Goal: Task Accomplishment & Management: Manage account settings

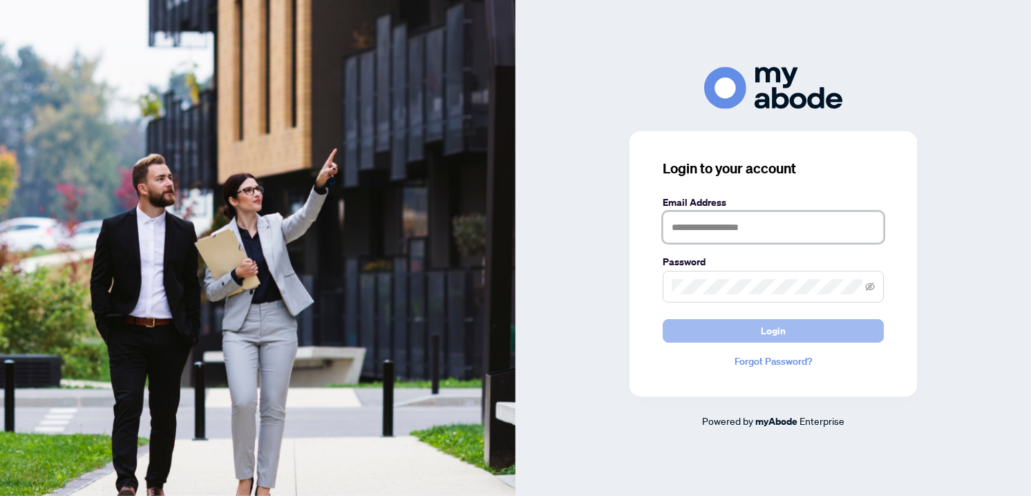
type input "**********"
click at [711, 319] on button "Login" at bounding box center [773, 331] width 221 height 24
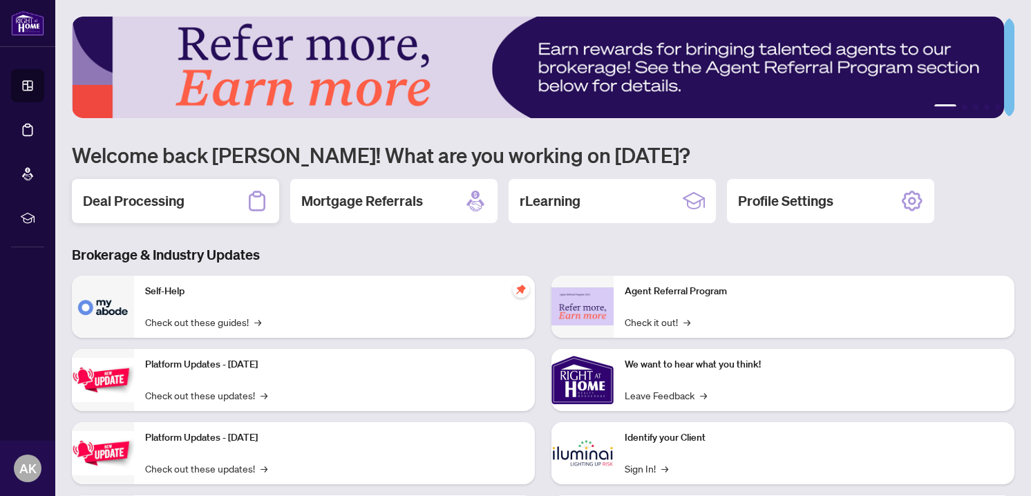
click at [177, 196] on h2 "Deal Processing" at bounding box center [134, 201] width 102 height 19
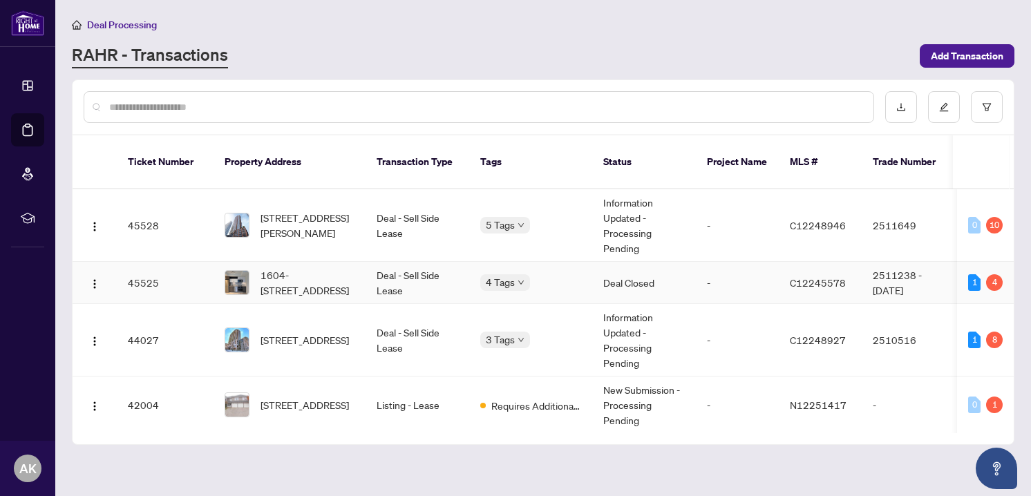
click at [336, 282] on span "1604-[STREET_ADDRESS]" at bounding box center [308, 283] width 94 height 30
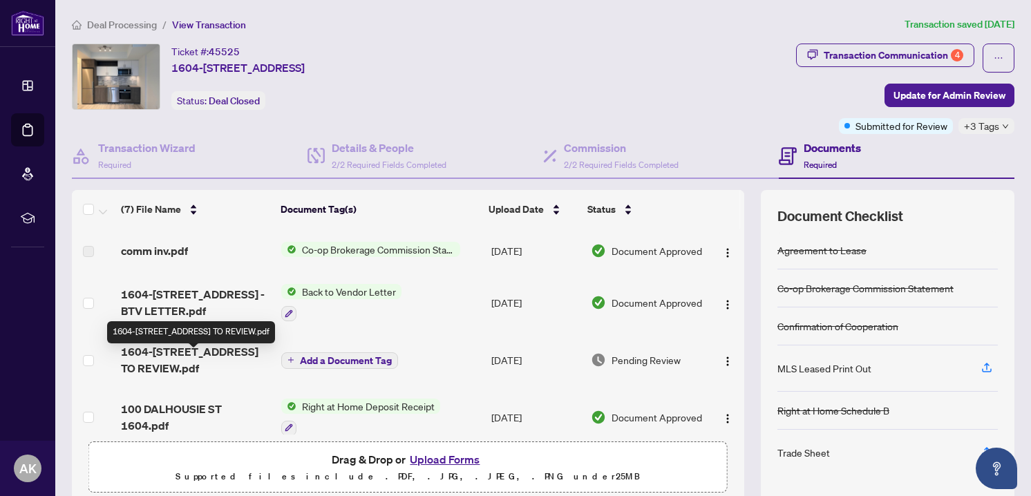
click at [184, 373] on span "1604-[STREET_ADDRESS] TO REVIEW.pdf" at bounding box center [195, 360] width 149 height 33
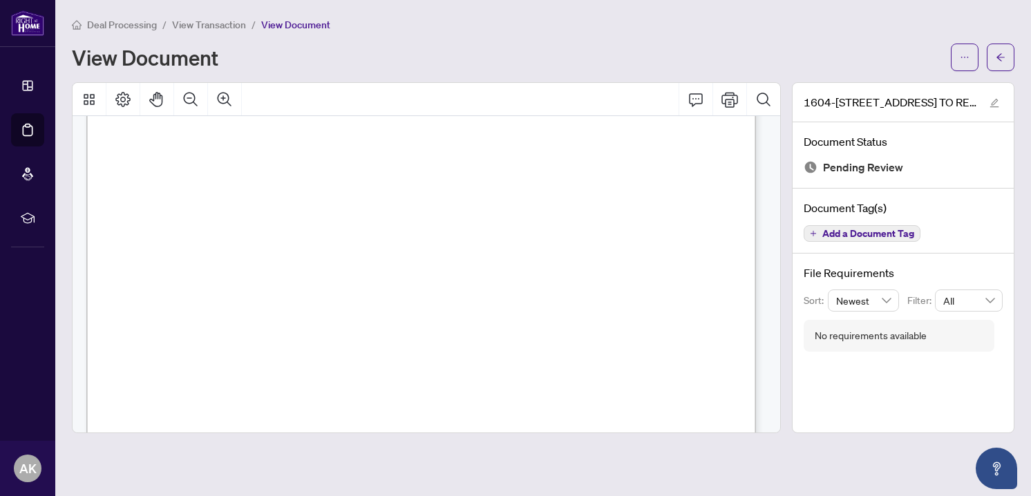
scroll to position [214, 0]
click at [75, 101] on button "Thumbnails" at bounding box center [89, 99] width 33 height 33
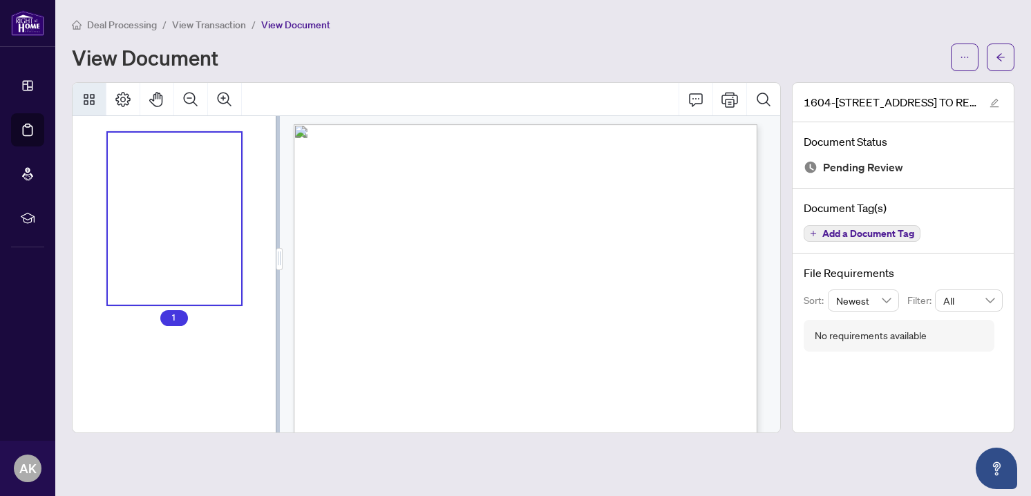
scroll to position [0, 0]
click at [224, 26] on span "View Transaction" at bounding box center [209, 25] width 74 height 12
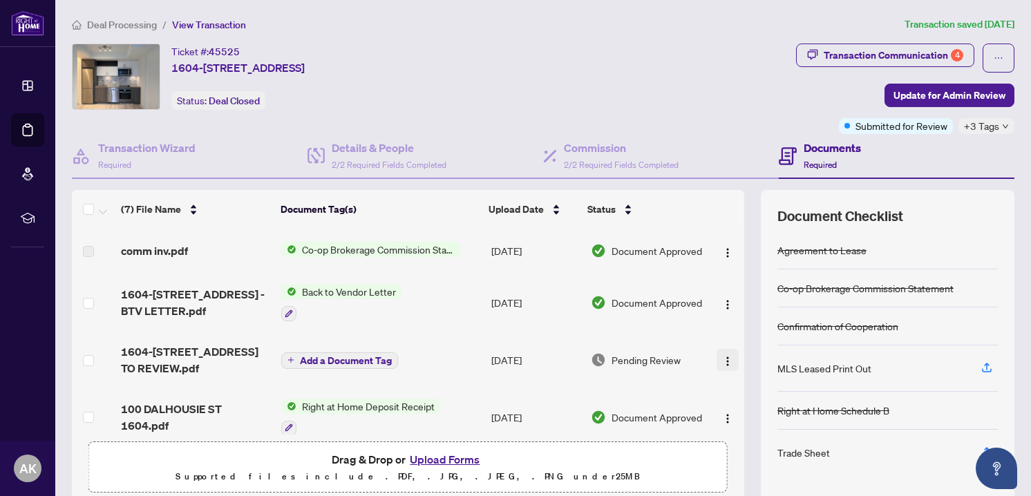
click at [722, 367] on img "button" at bounding box center [727, 361] width 11 height 11
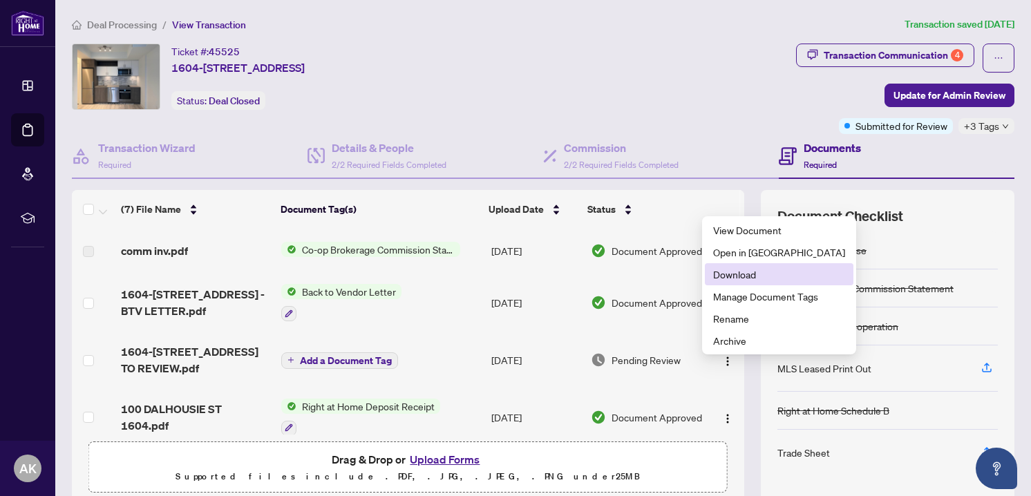
click at [740, 279] on span "Download" at bounding box center [779, 274] width 132 height 15
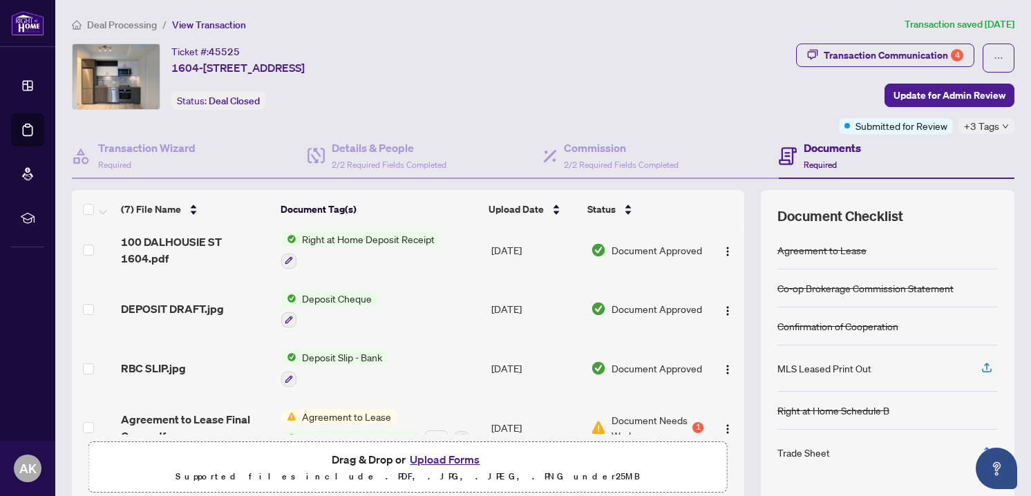
scroll to position [201, 0]
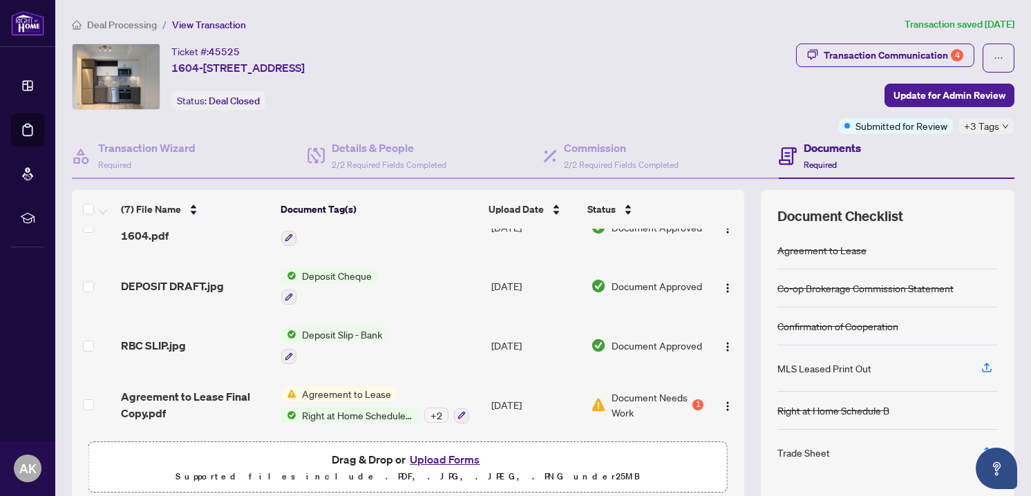
click at [418, 454] on button "Upload Forms" at bounding box center [445, 460] width 78 height 18
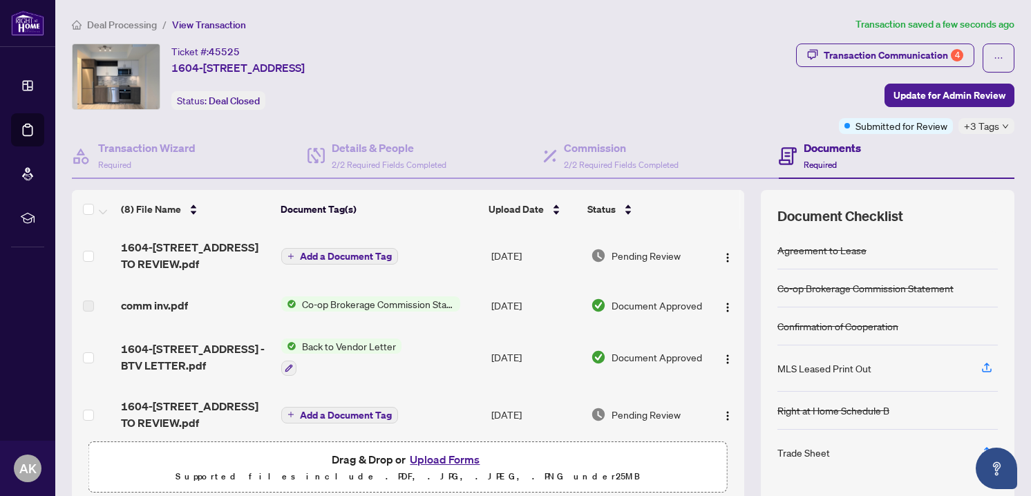
scroll to position [0, 0]
click at [335, 252] on span "Add a Document Tag" at bounding box center [346, 257] width 92 height 10
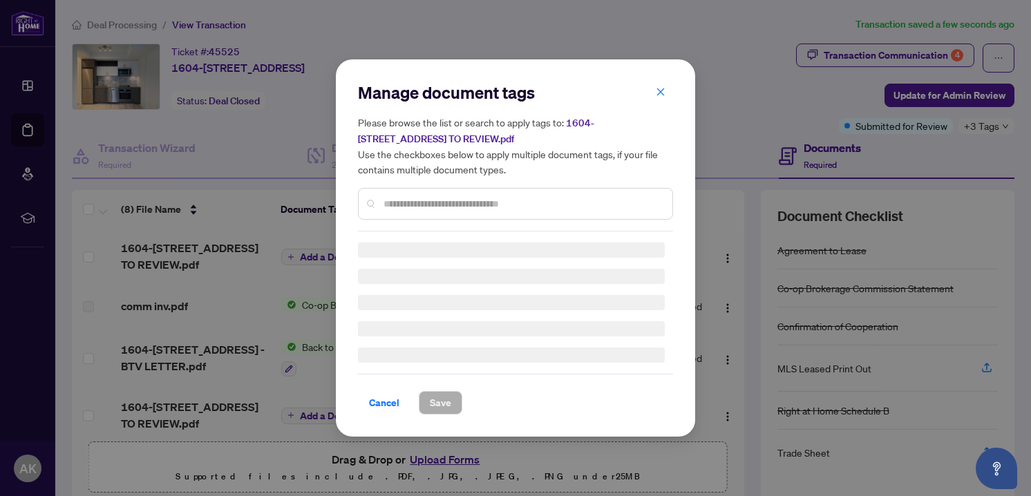
click at [407, 207] on div "Manage document tags Please browse the list or search to apply tags to: 1604-[S…" at bounding box center [515, 248] width 315 height 333
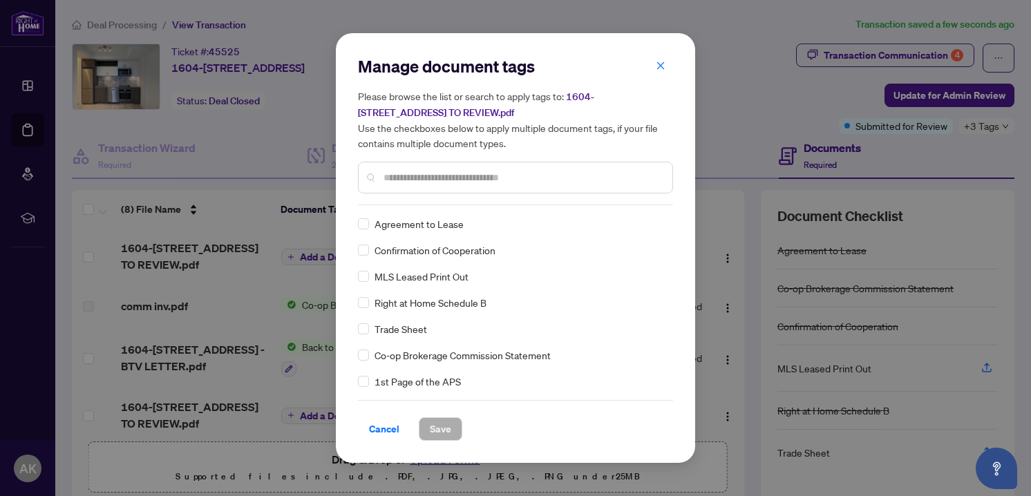
click at [411, 182] on input "text" at bounding box center [523, 177] width 278 height 15
type input "*****"
click at [415, 226] on span "Trade Sheet" at bounding box center [401, 223] width 53 height 15
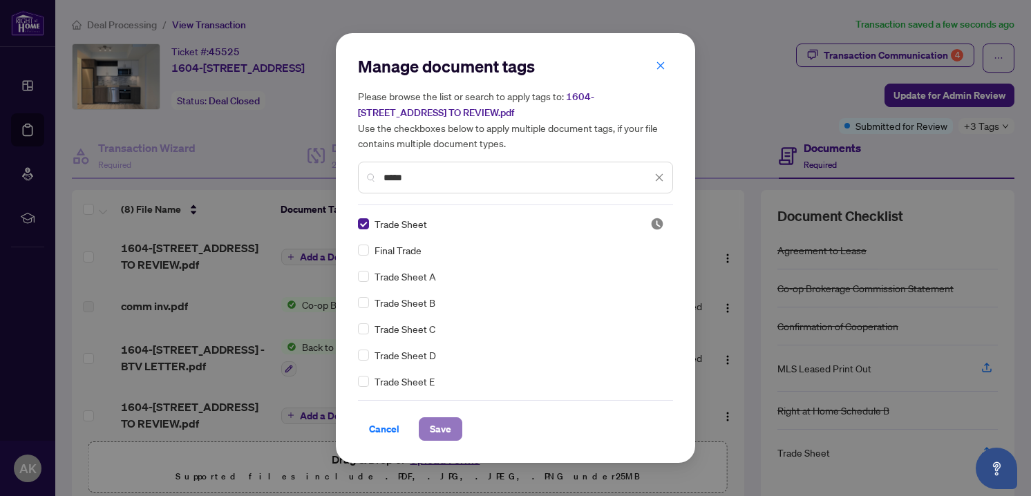
click at [424, 427] on button "Save" at bounding box center [441, 430] width 44 height 24
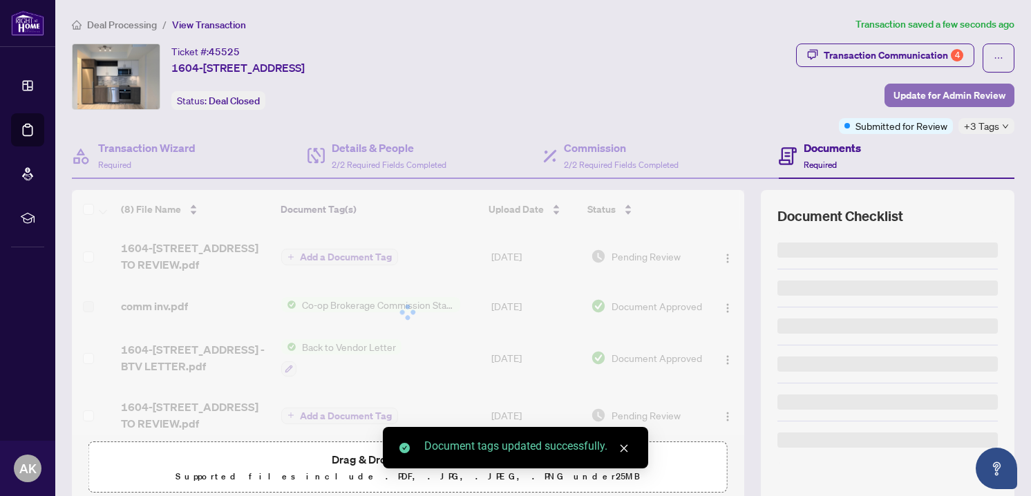
click at [936, 100] on span "Update for Admin Review" at bounding box center [950, 95] width 112 height 22
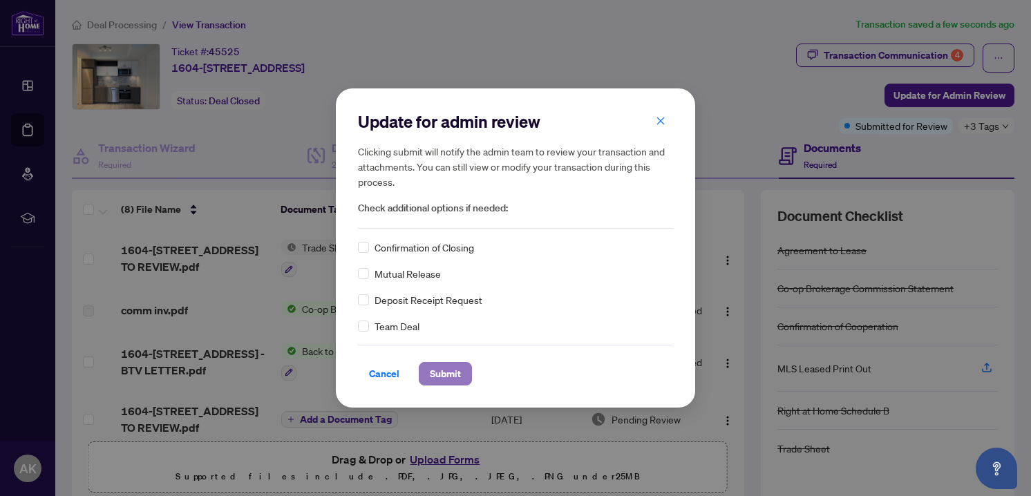
click at [431, 364] on span "Submit" at bounding box center [445, 374] width 31 height 22
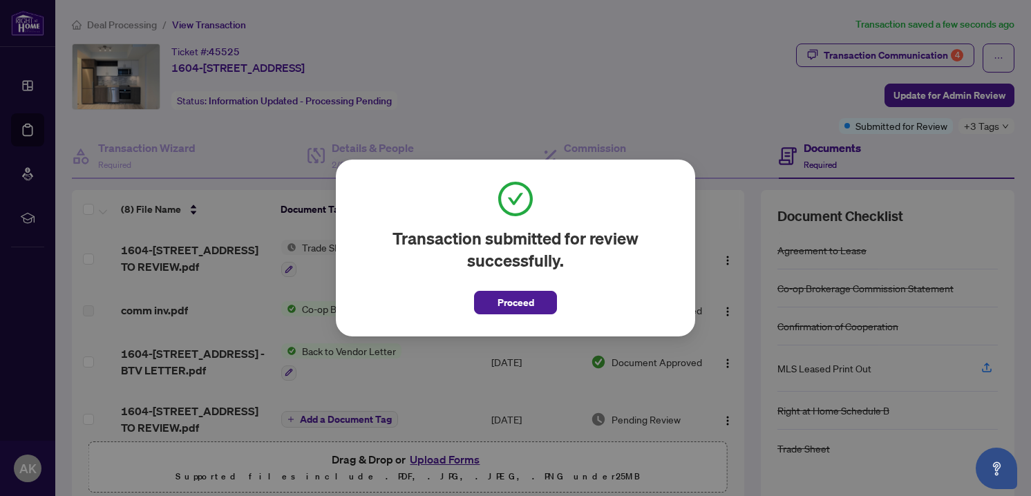
drag, startPoint x: 533, startPoint y: 288, endPoint x: 526, endPoint y: 278, distance: 12.5
click at [530, 285] on span "Proceed" at bounding box center [515, 299] width 83 height 32
click at [505, 297] on span "Proceed" at bounding box center [516, 303] width 37 height 22
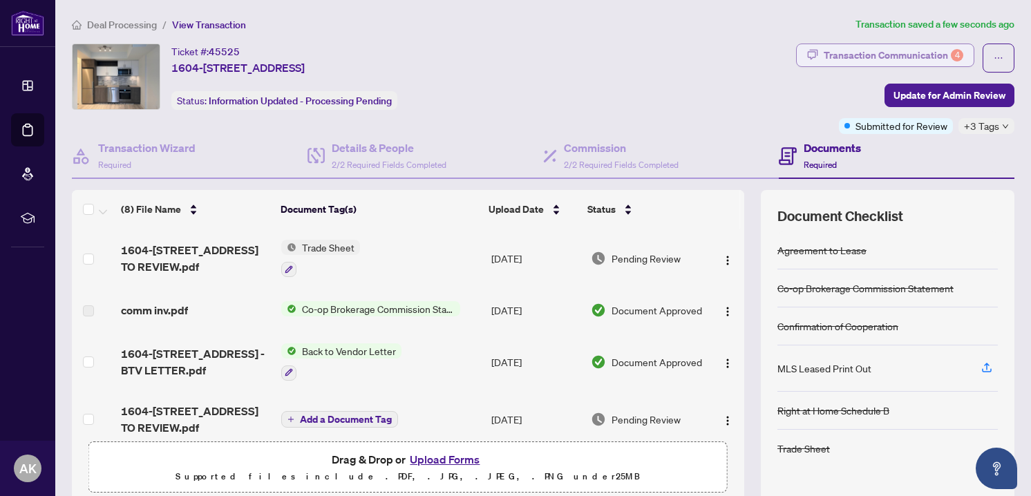
click at [909, 55] on div "Transaction Communication 4" at bounding box center [894, 55] width 140 height 22
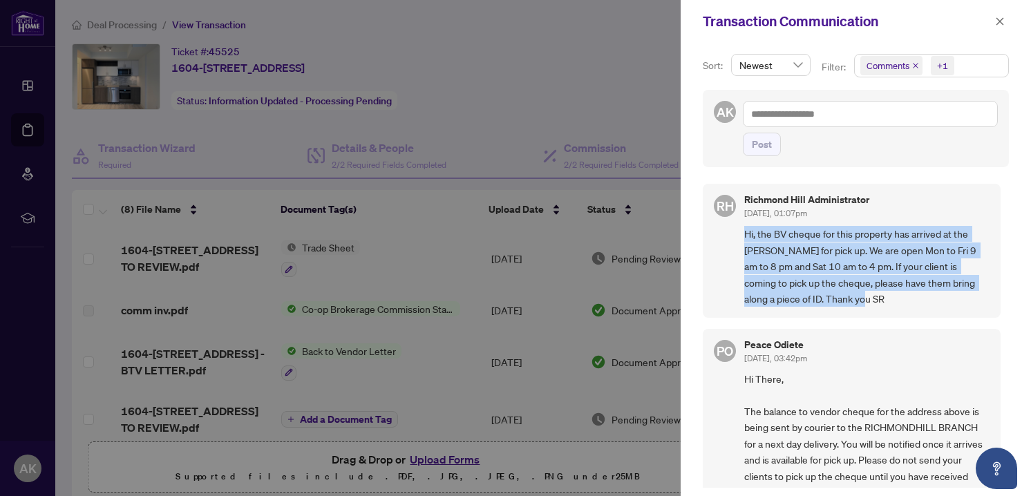
drag, startPoint x: 744, startPoint y: 228, endPoint x: 859, endPoint y: 292, distance: 131.2
click at [859, 292] on span "Hi, the BV cheque for this property has arrived at the [PERSON_NAME] for pick u…" at bounding box center [867, 266] width 245 height 81
click at [997, 23] on icon "close" at bounding box center [1001, 22] width 10 height 10
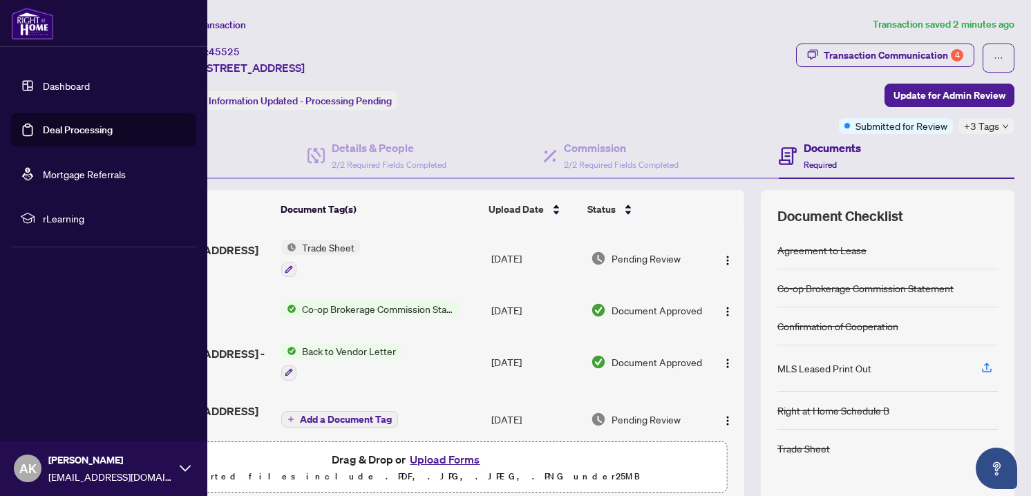
click at [50, 126] on link "Deal Processing" at bounding box center [78, 130] width 70 height 12
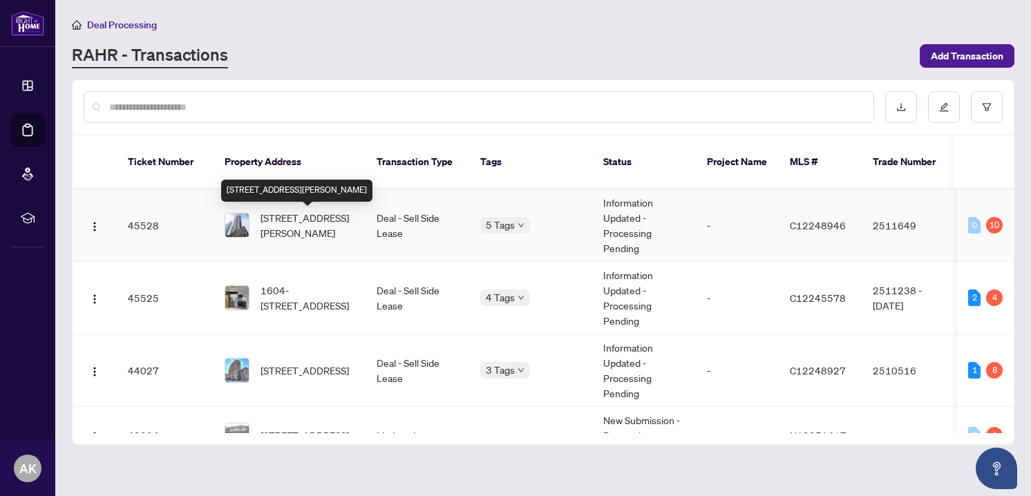
click at [303, 225] on span "[STREET_ADDRESS][PERSON_NAME]" at bounding box center [308, 225] width 94 height 30
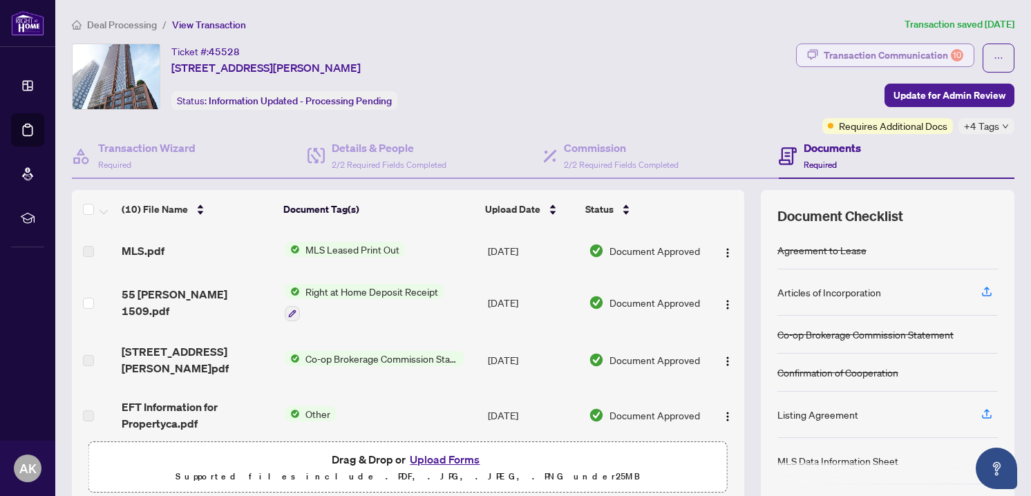
click at [869, 54] on div "Transaction Communication 10" at bounding box center [894, 55] width 140 height 22
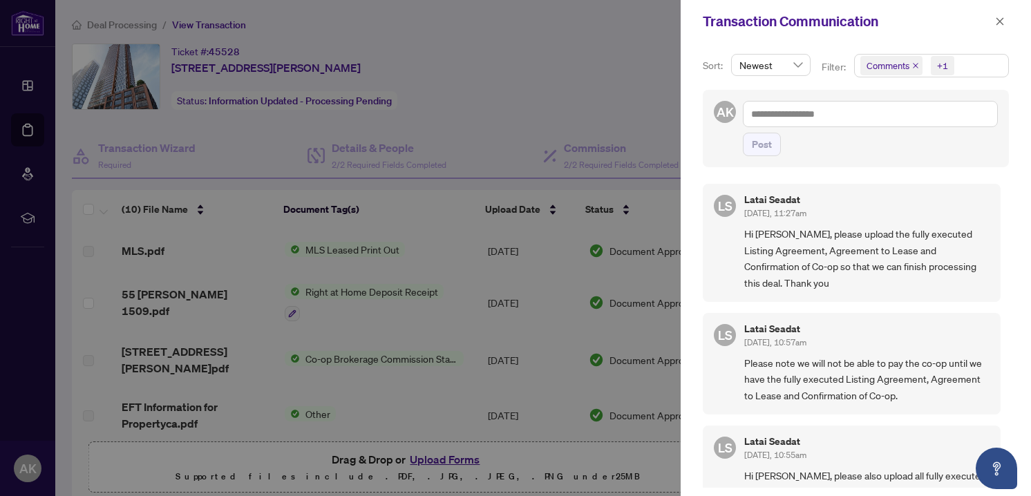
drag, startPoint x: 998, startPoint y: 18, endPoint x: 946, endPoint y: 48, distance: 60.4
click at [944, 45] on div "Transaction Communication Sort: Newest Filter: Comments +1 AK Post [PERSON_NAME…" at bounding box center [856, 248] width 351 height 496
click at [1002, 21] on icon "close" at bounding box center [1001, 22] width 10 height 10
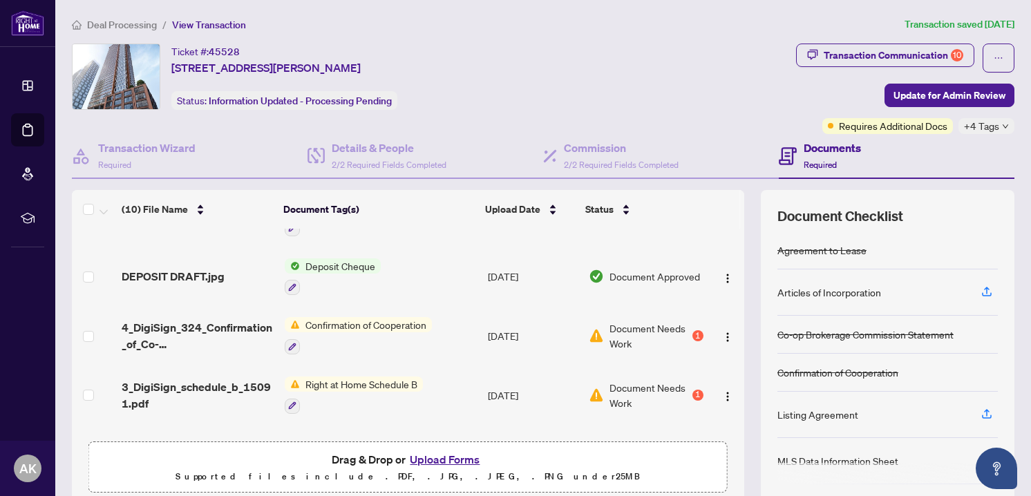
scroll to position [269, 0]
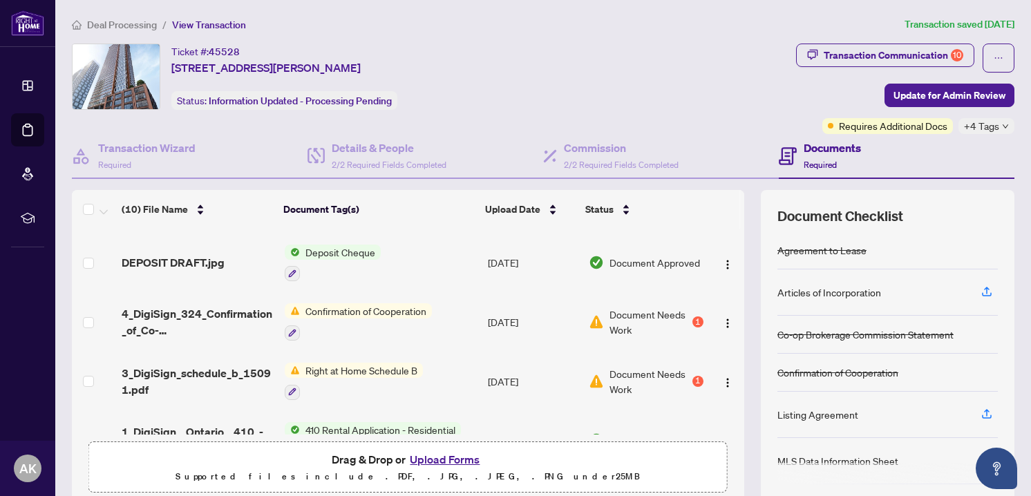
click at [430, 463] on button "Upload Forms" at bounding box center [445, 460] width 78 height 18
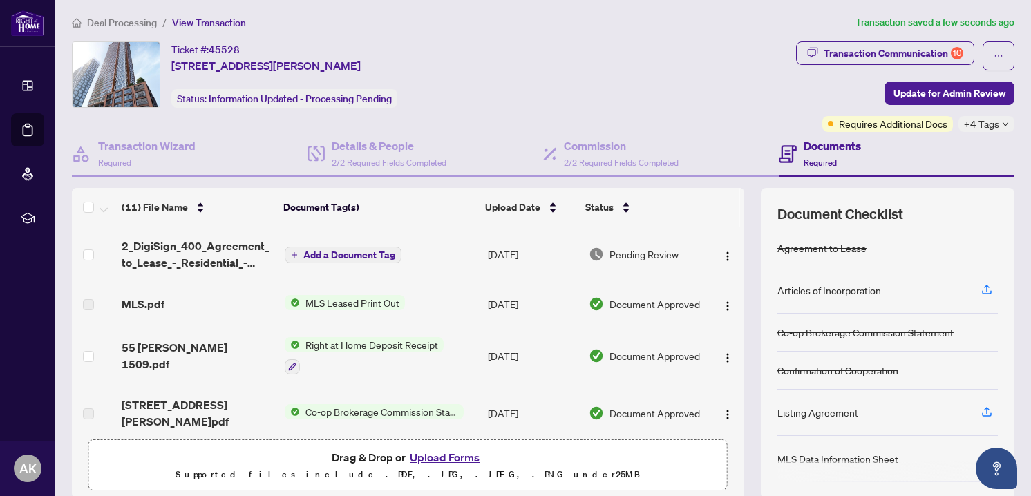
scroll to position [0, 0]
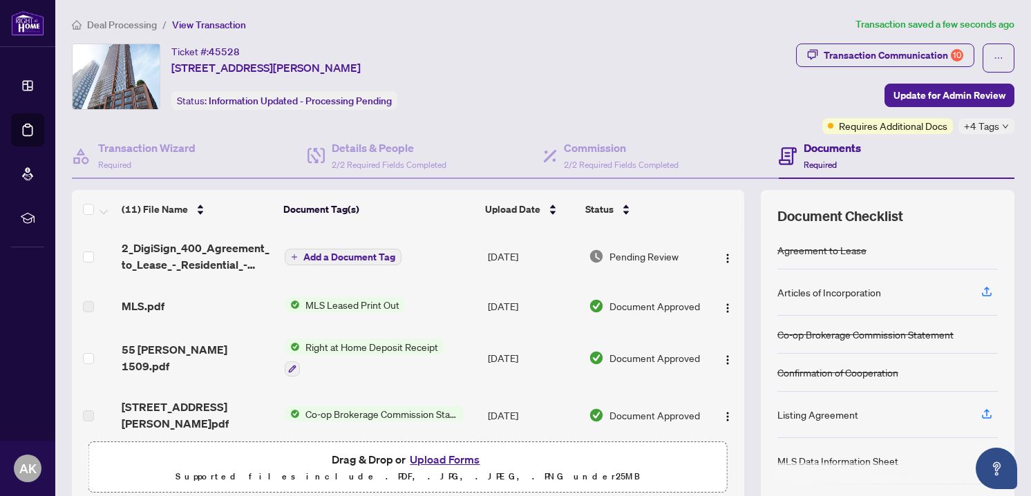
click at [366, 259] on span "Add a Document Tag" at bounding box center [349, 257] width 92 height 10
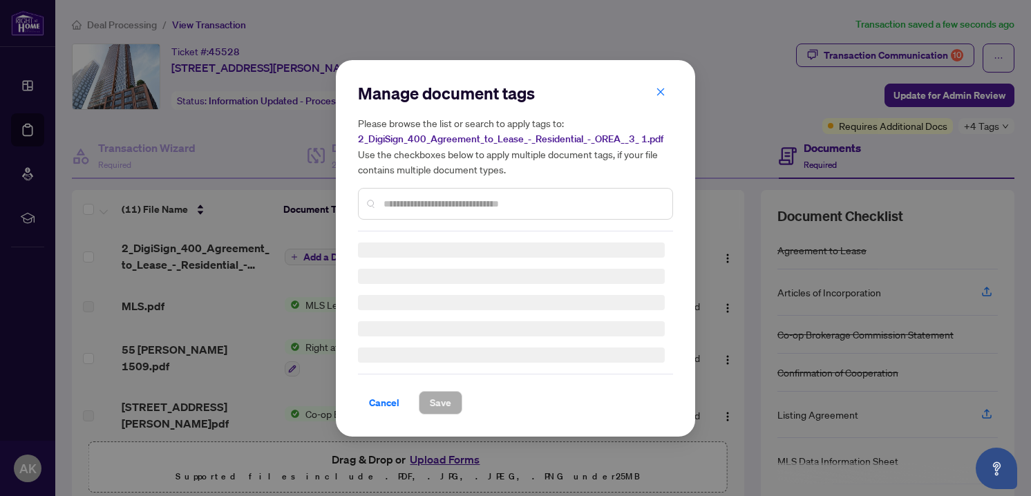
click at [415, 212] on input "text" at bounding box center [523, 203] width 278 height 15
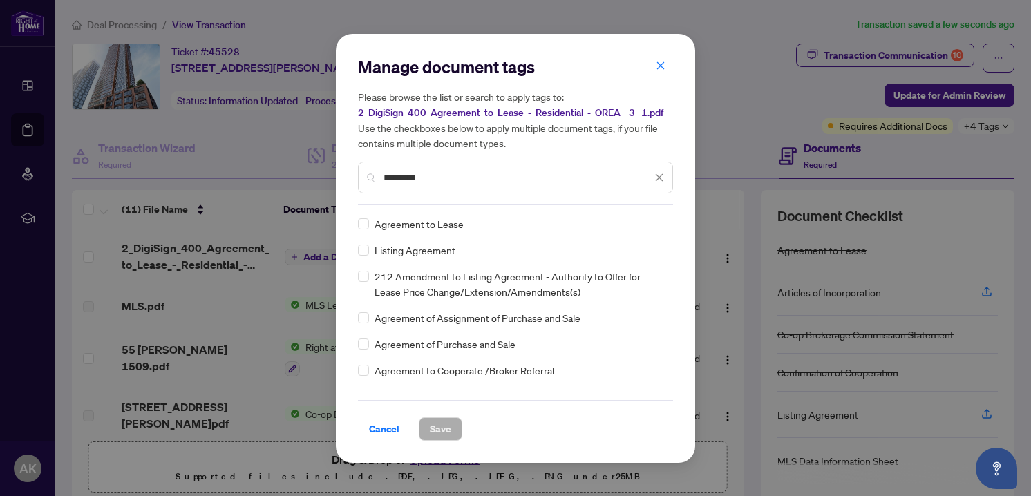
type input "*********"
click at [360, 232] on label at bounding box center [363, 223] width 11 height 15
click at [430, 429] on span "Save" at bounding box center [440, 429] width 21 height 22
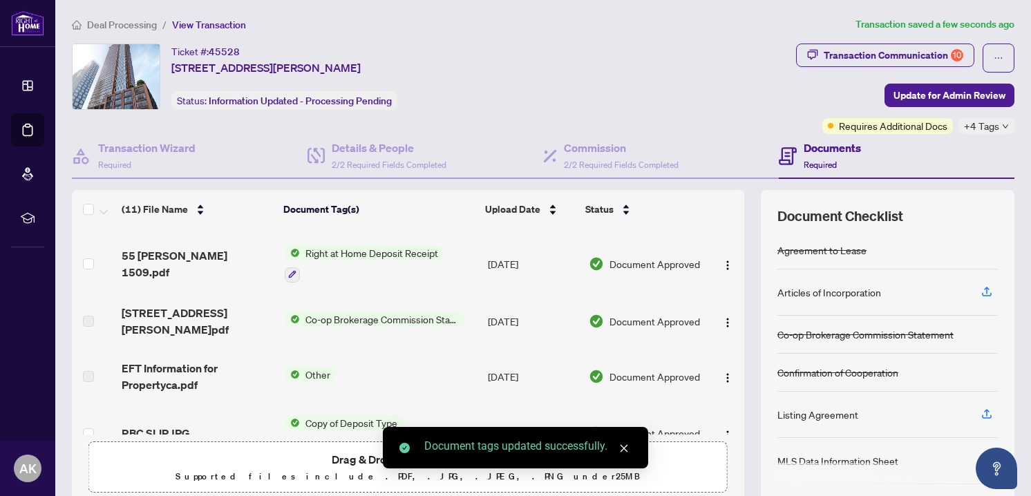
scroll to position [111, 0]
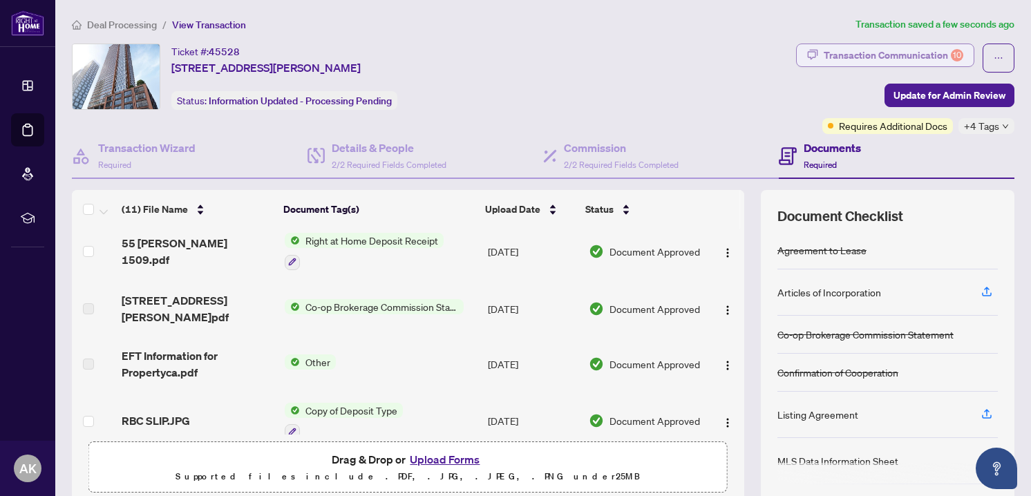
click at [859, 56] on div "Transaction Communication 10" at bounding box center [894, 55] width 140 height 22
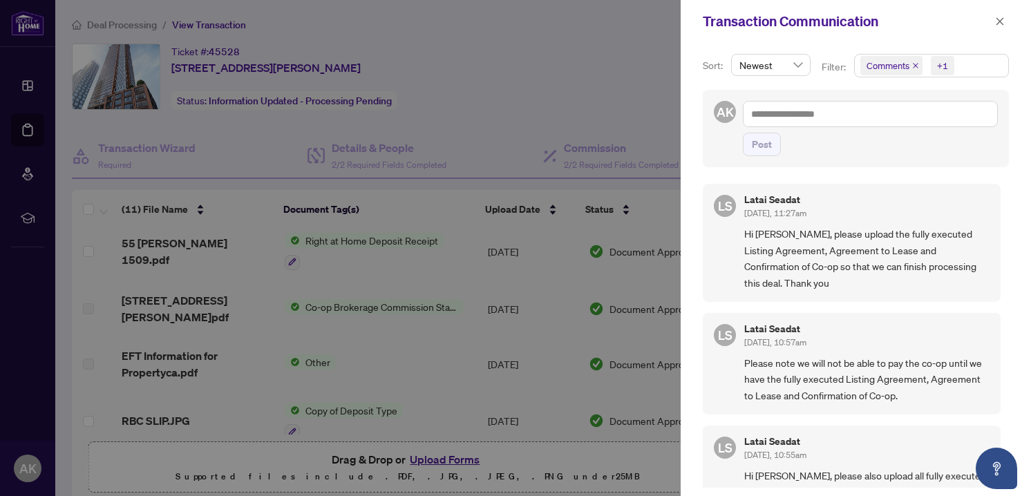
click at [548, 353] on div at bounding box center [515, 248] width 1031 height 496
click at [996, 17] on icon "close" at bounding box center [1001, 22] width 10 height 10
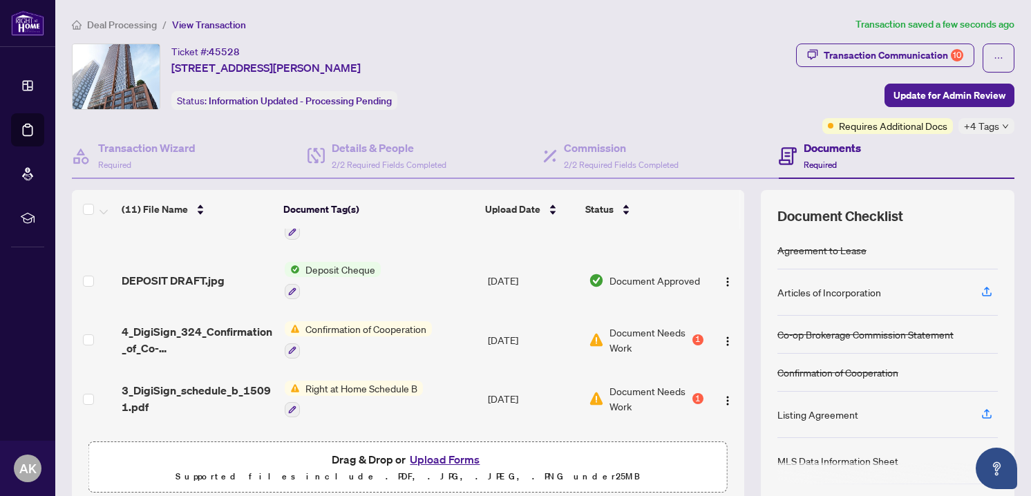
scroll to position [317, 0]
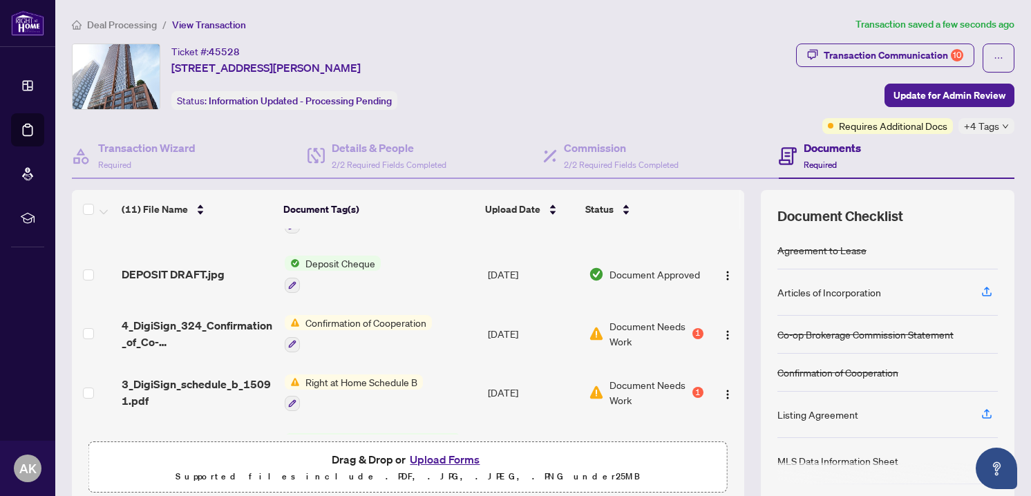
click at [346, 318] on span "Confirmation of Cooperation" at bounding box center [366, 322] width 132 height 15
click at [642, 324] on span "Document Needs Work" at bounding box center [650, 334] width 80 height 30
